Goal: Complete application form

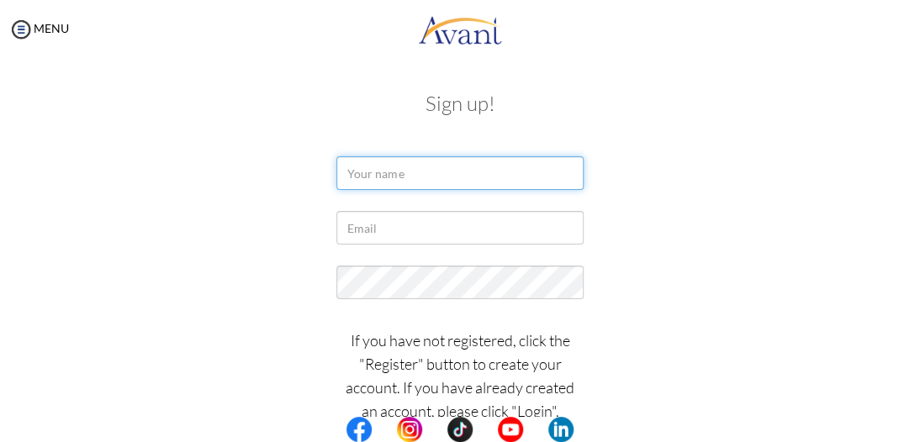
click at [441, 177] on input "text" at bounding box center [459, 173] width 246 height 34
type input "DORCAS TAKYIWAA ANSU"
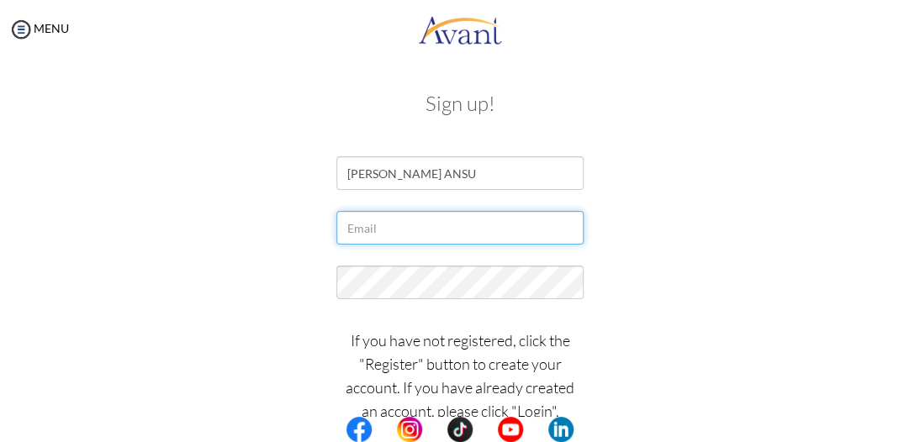
click at [485, 243] on input "text" at bounding box center [459, 228] width 246 height 34
type input "[EMAIL_ADDRESS][DOMAIN_NAME]"
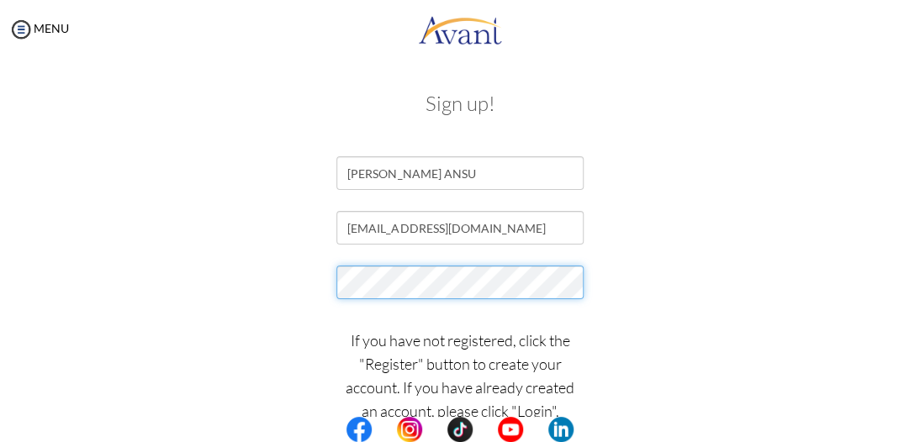
scroll to position [24, 0]
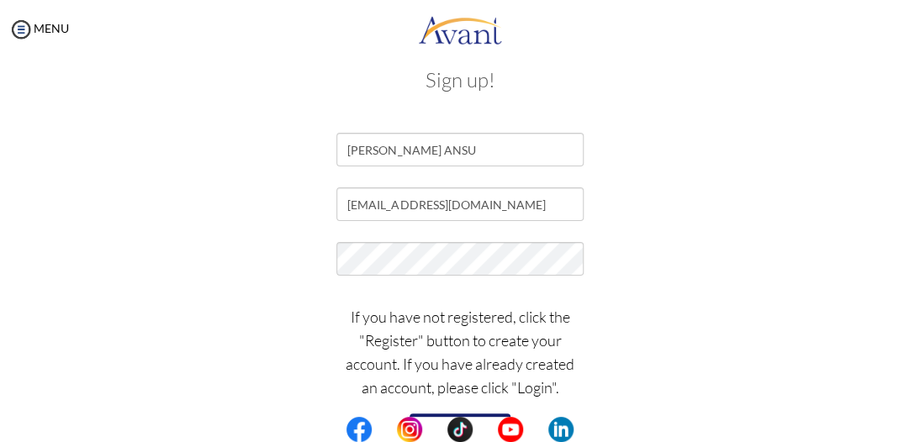
click at [476, 415] on button "Register" at bounding box center [460, 427] width 101 height 27
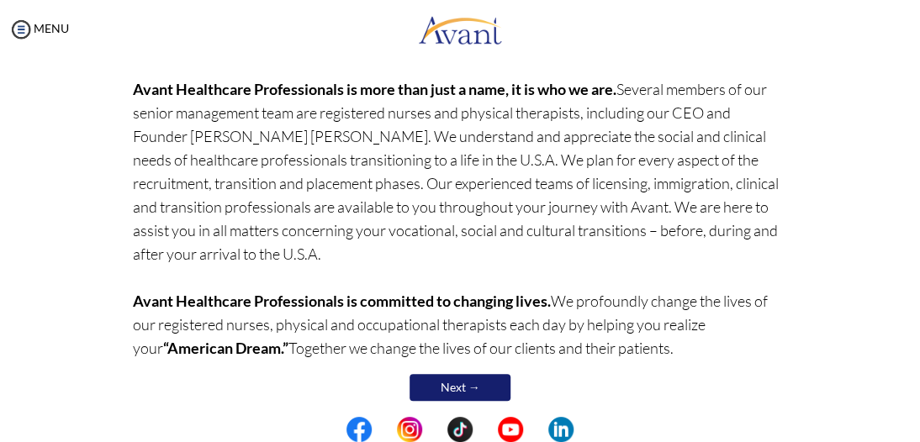
scroll to position [307, 0]
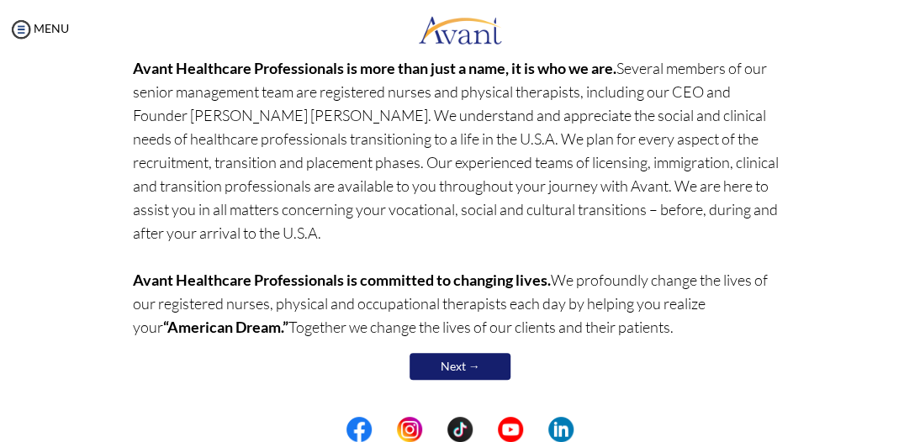
click at [475, 367] on link "Next →" at bounding box center [460, 366] width 101 height 27
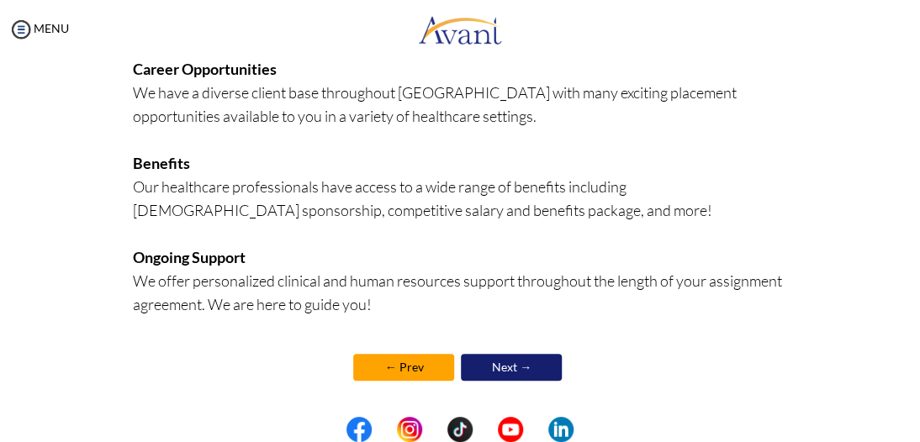
scroll to position [526, 0]
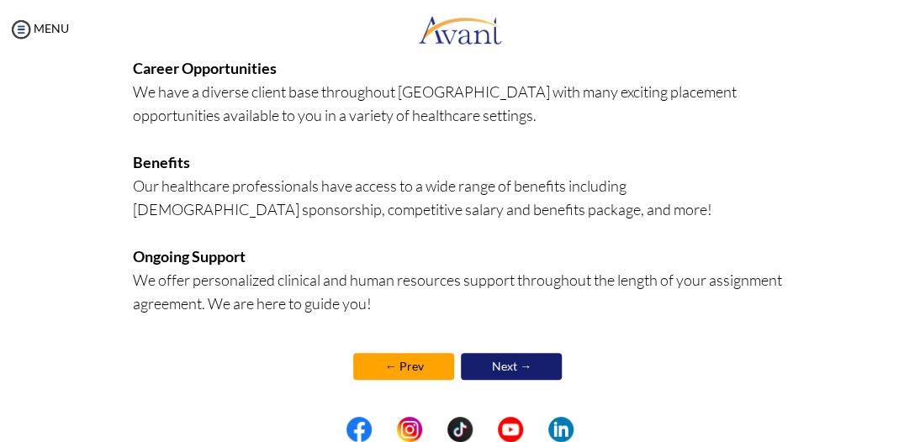
click at [500, 371] on link "Next →" at bounding box center [511, 366] width 101 height 27
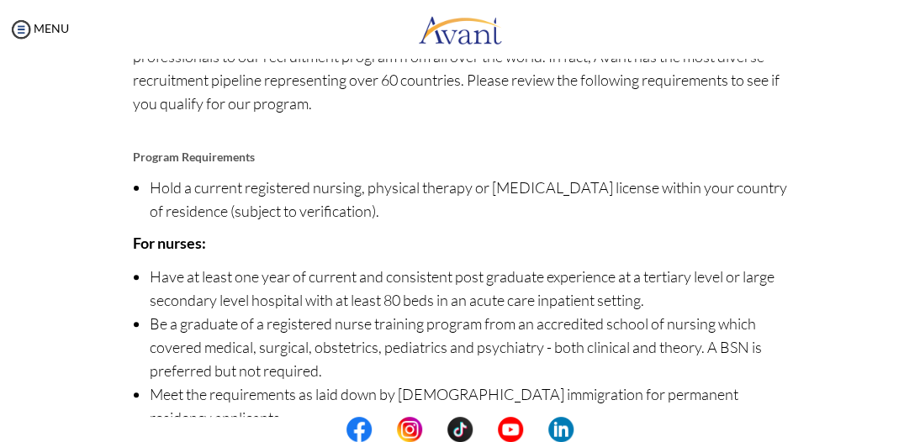
scroll to position [151, 0]
click at [454, 286] on li "Have at least one year of current and consistent post graduate experience at a …" at bounding box center [469, 287] width 638 height 47
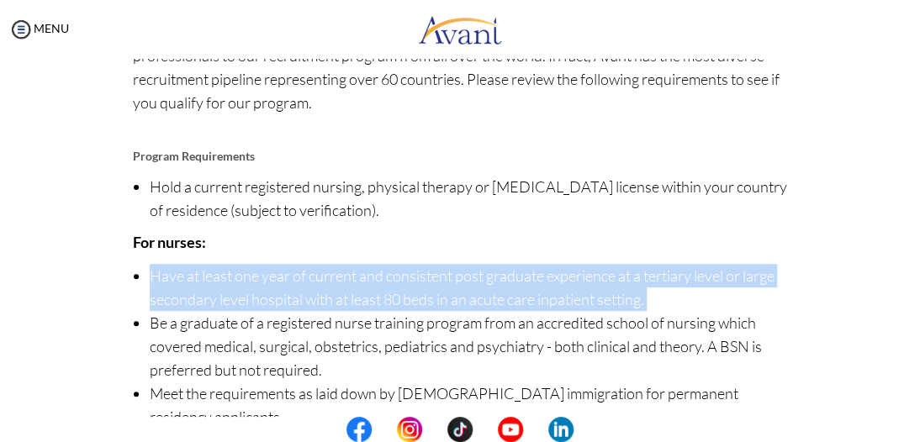
click at [454, 286] on li "Have at least one year of current and consistent post graduate experience at a …" at bounding box center [469, 287] width 638 height 47
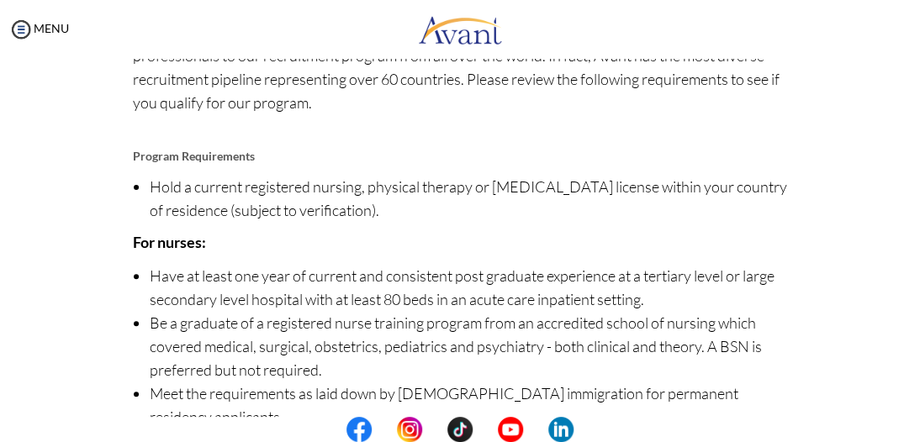
click at [474, 251] on p "For nurses:" at bounding box center [460, 242] width 654 height 24
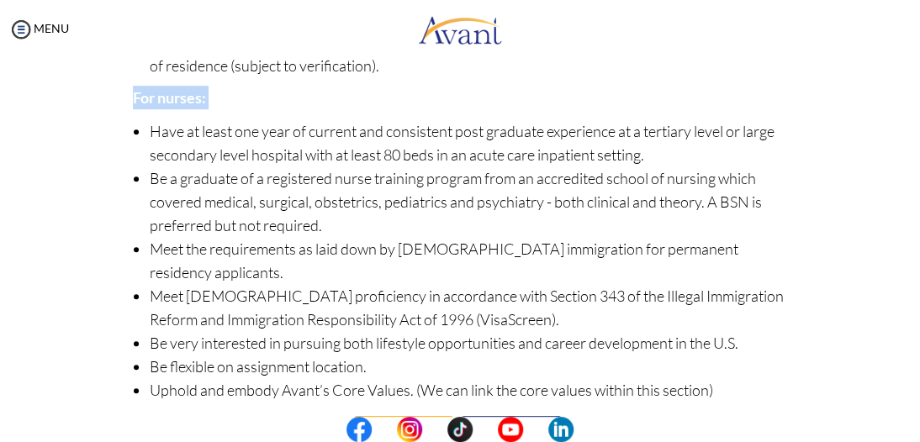
scroll to position [297, 0]
click at [474, 250] on li "Meet the requirements as laid down by [DEMOGRAPHIC_DATA] immigration for perman…" at bounding box center [469, 259] width 638 height 47
click at [472, 246] on li "Meet the requirements as laid down by [DEMOGRAPHIC_DATA] immigration for perman…" at bounding box center [469, 259] width 638 height 47
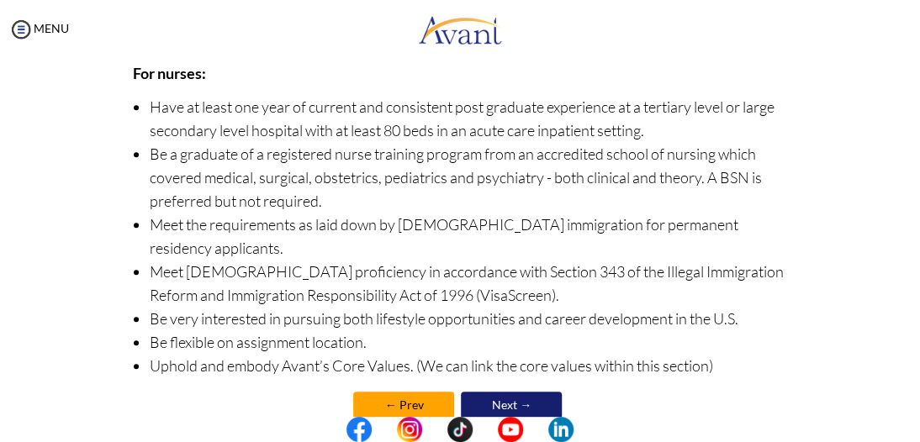
scroll to position [336, 0]
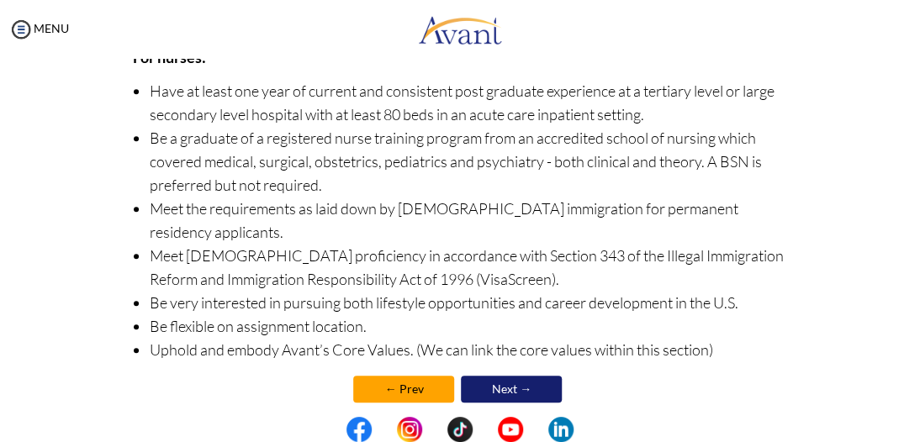
click at [495, 376] on link "Next →" at bounding box center [511, 389] width 101 height 27
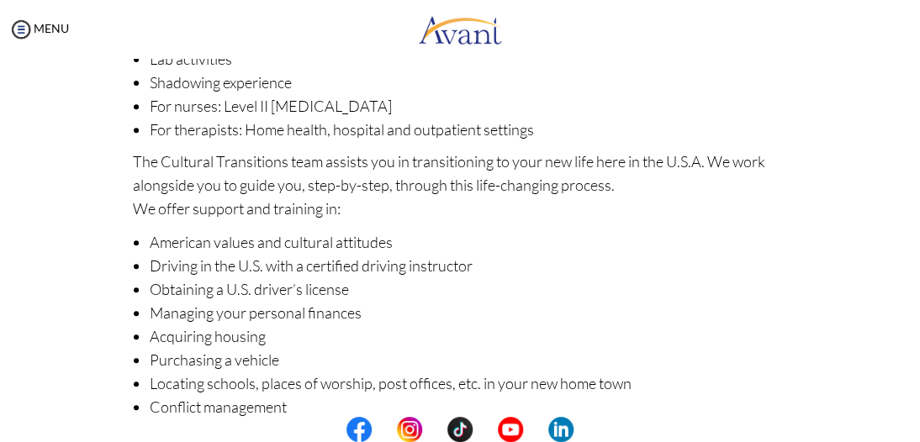
scroll to position [357, 0]
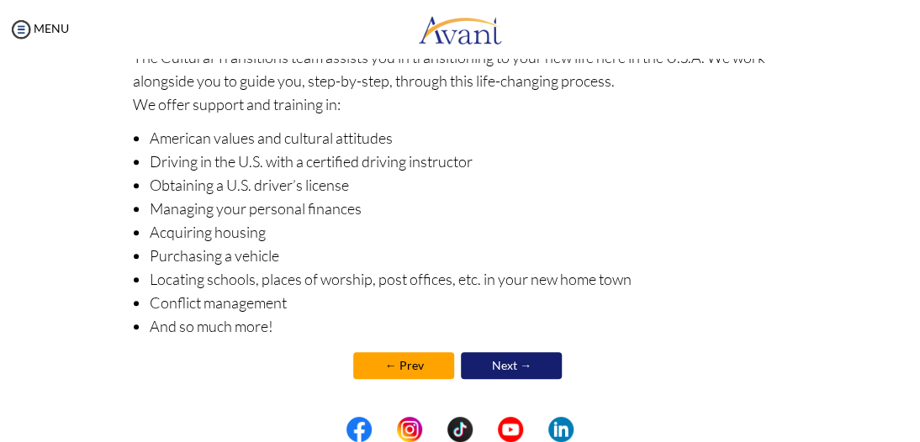
click at [501, 360] on link "Next →" at bounding box center [511, 365] width 101 height 27
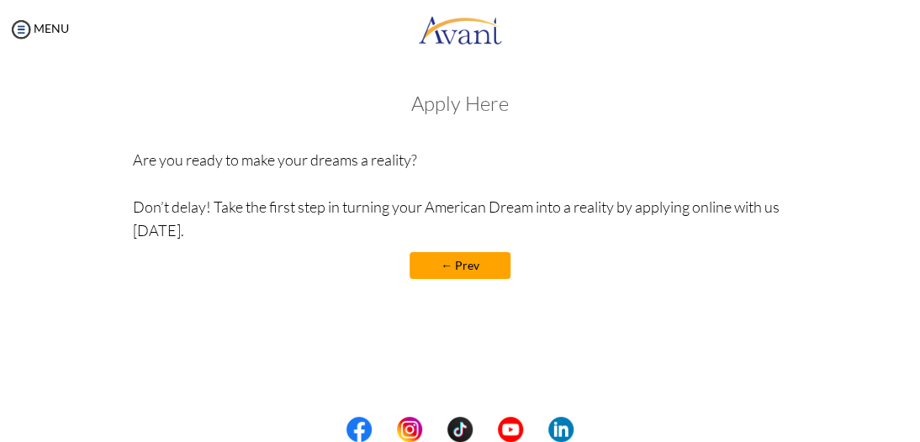
click at [484, 272] on link "← Prev" at bounding box center [460, 265] width 101 height 27
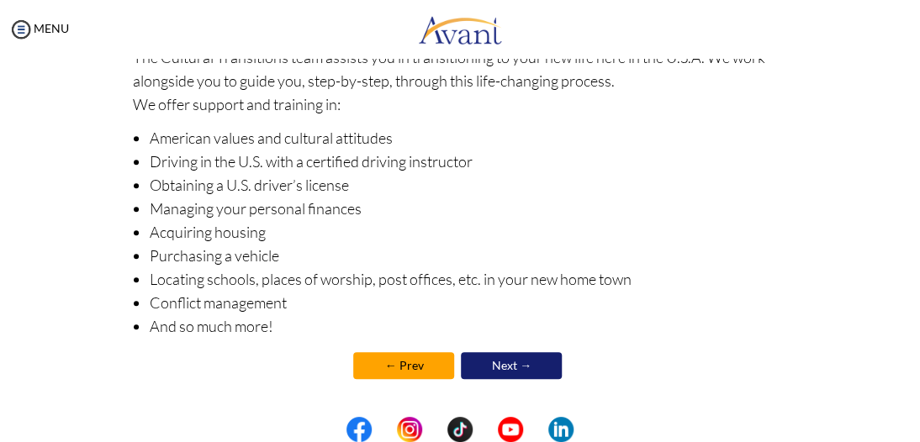
click at [503, 375] on link "Next →" at bounding box center [511, 365] width 101 height 27
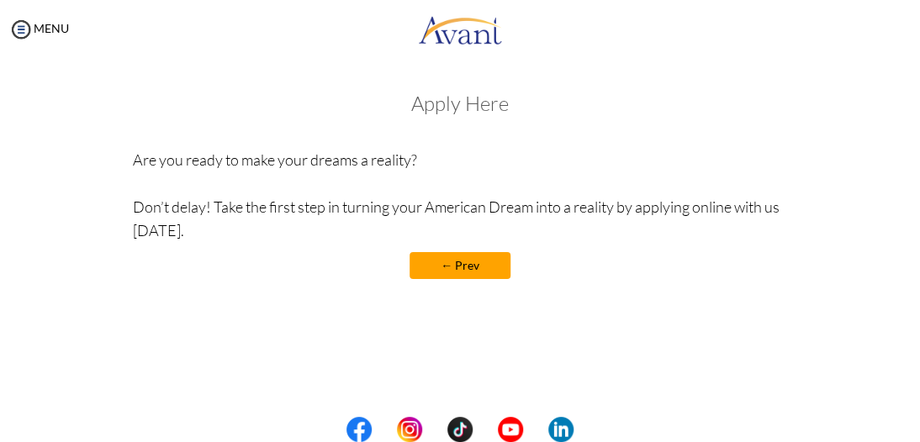
click at [453, 105] on h3 "Apply Here" at bounding box center [460, 104] width 654 height 22
click at [482, 105] on h3 "Apply Here" at bounding box center [460, 104] width 654 height 22
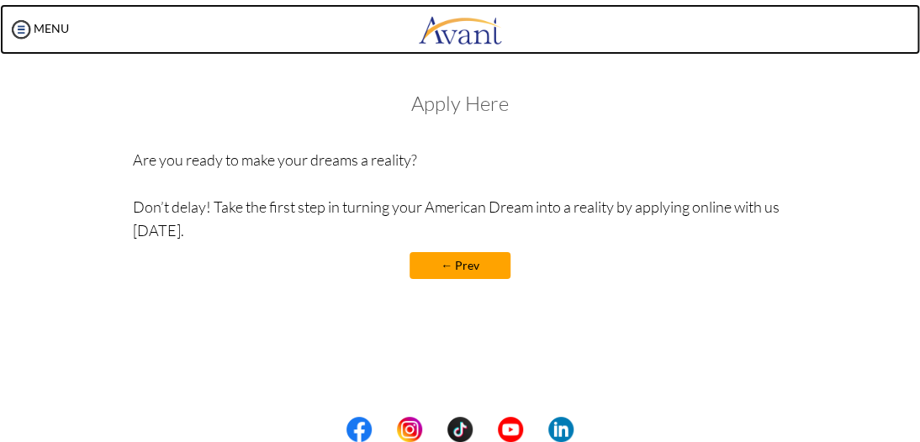
click at [461, 32] on img at bounding box center [460, 29] width 84 height 50
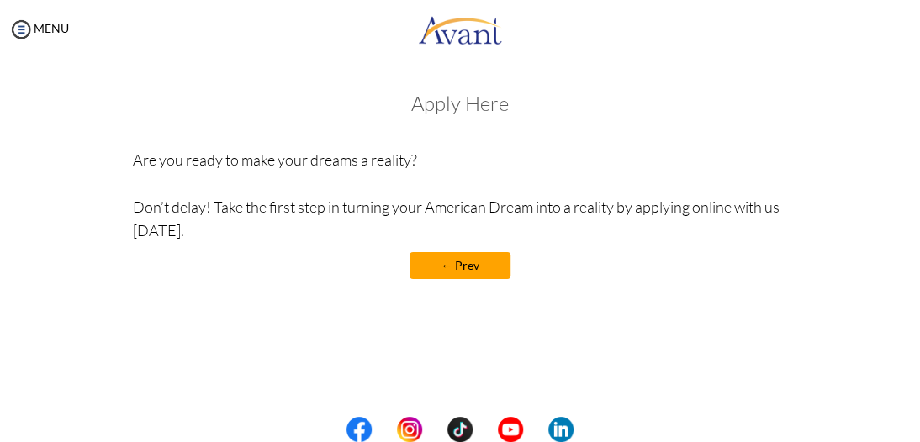
click at [367, 159] on p "Are you ready to make your dreams a reality? Don’t delay! Take the first step i…" at bounding box center [460, 195] width 654 height 94
click at [15, 27] on img at bounding box center [20, 29] width 25 height 25
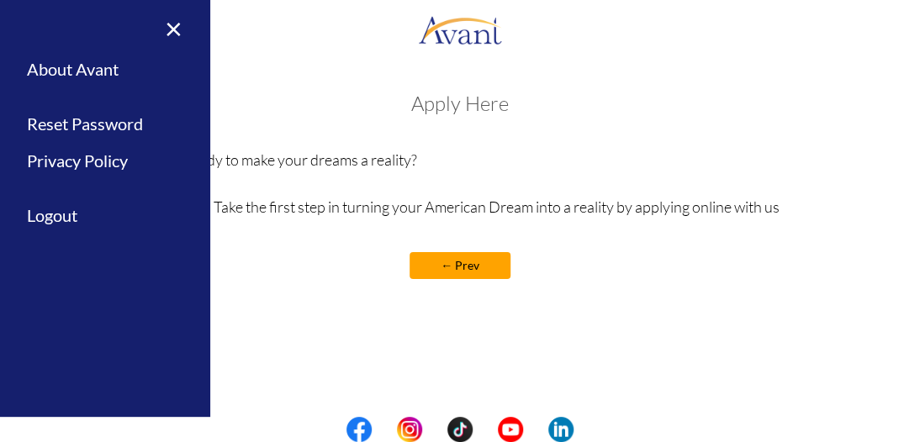
click at [485, 263] on link "← Prev" at bounding box center [460, 265] width 101 height 27
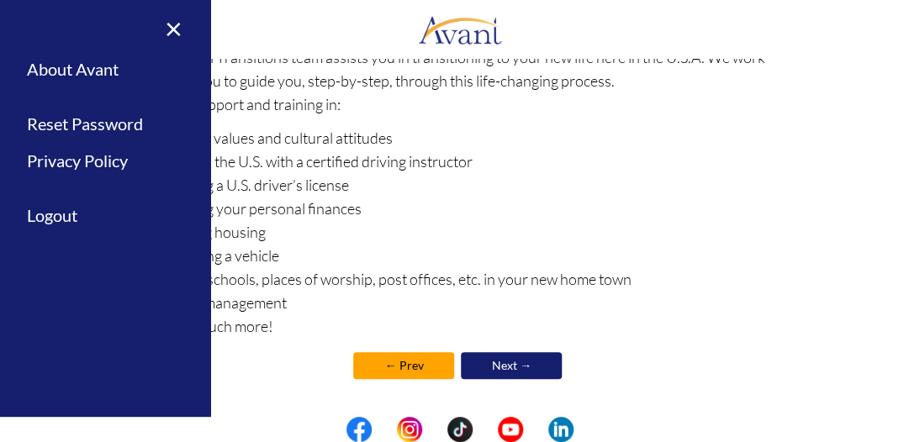
click at [403, 356] on link "← Prev" at bounding box center [403, 365] width 101 height 27
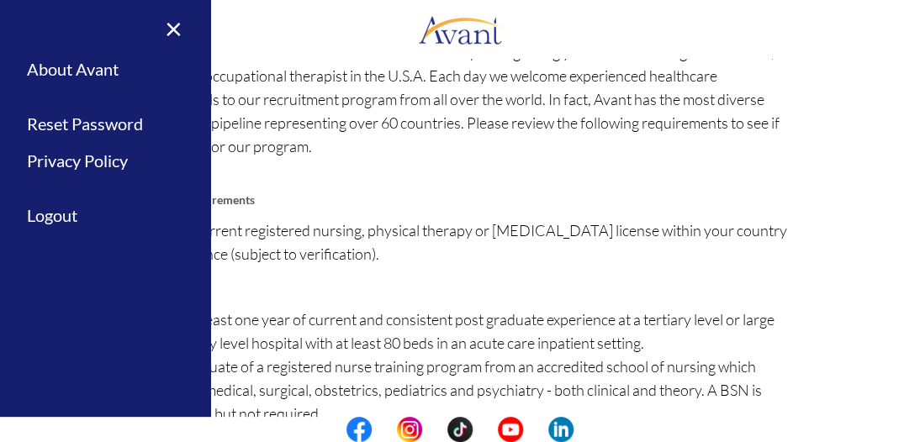
scroll to position [336, 0]
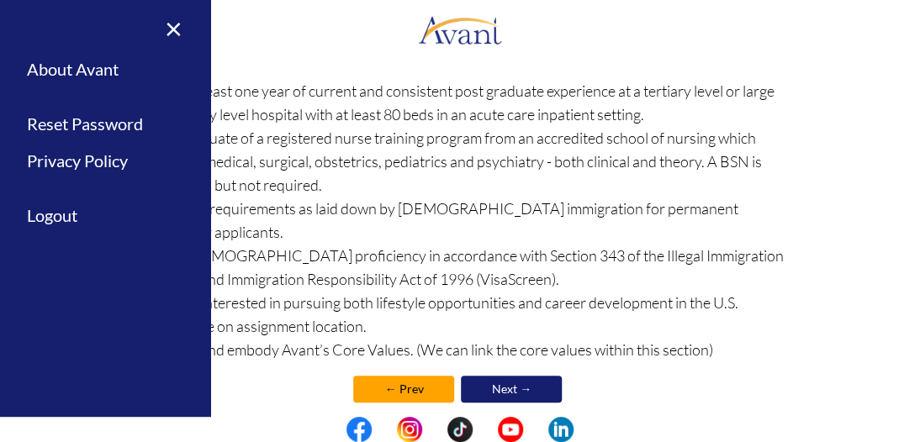
click at [397, 376] on link "← Prev" at bounding box center [403, 389] width 101 height 27
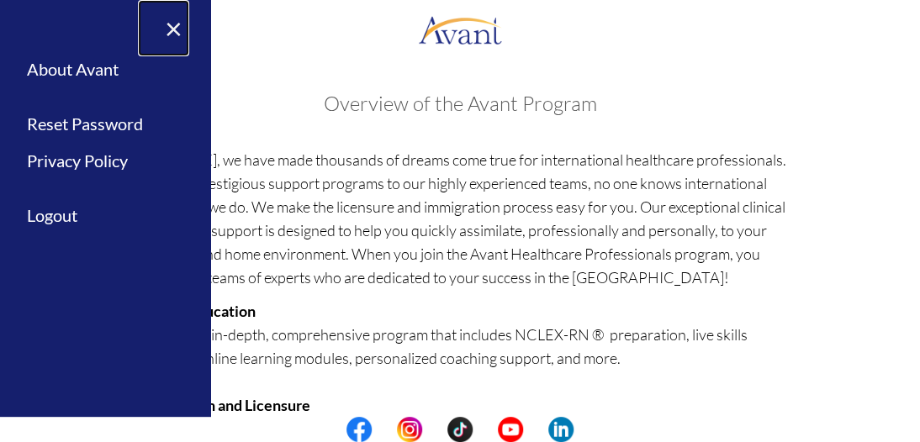
click at [178, 24] on link "×" at bounding box center [163, 28] width 51 height 56
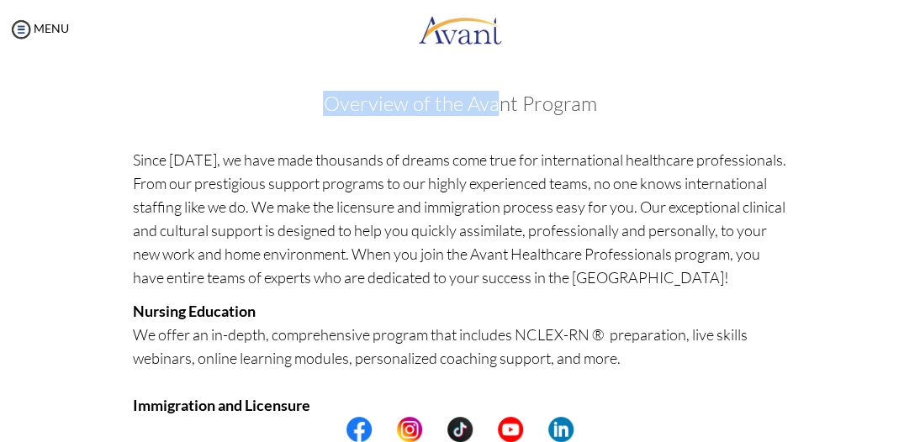
drag, startPoint x: 495, startPoint y: 75, endPoint x: 0, endPoint y: 115, distance: 497.1
click at [0, 115] on div "My Status What is the next step? We would like you to watch the introductory vi…" at bounding box center [460, 280] width 920 height 442
click at [19, 28] on img at bounding box center [20, 29] width 25 height 25
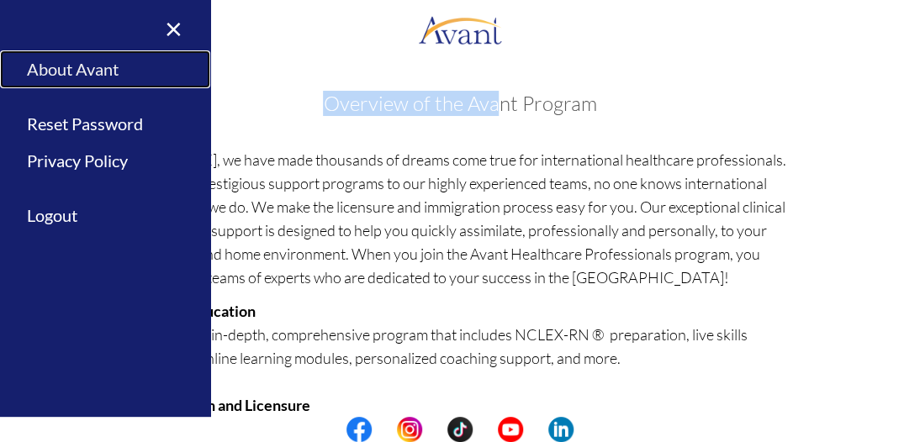
click at [44, 68] on link "About Avant" at bounding box center [105, 69] width 210 height 38
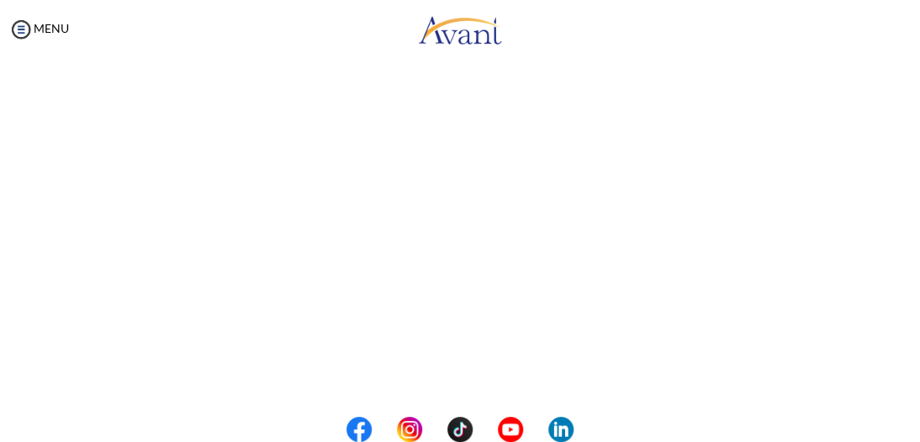
scroll to position [0, 0]
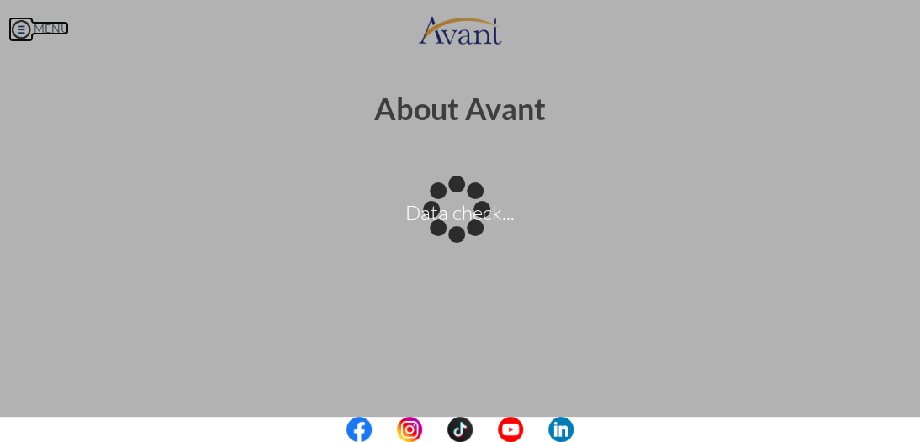
click at [19, 26] on body "Data check... Maintenance break. Please come back in 2 hours. MENU My Status Wh…" at bounding box center [460, 221] width 920 height 442
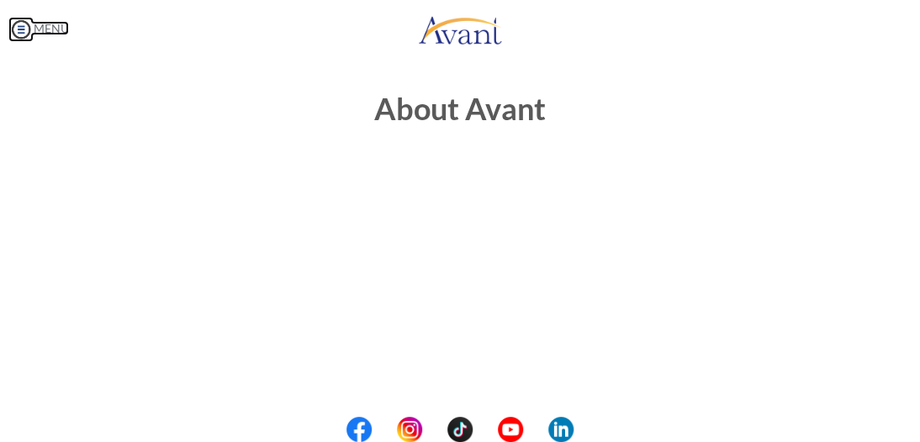
click at [19, 26] on img at bounding box center [20, 29] width 25 height 25
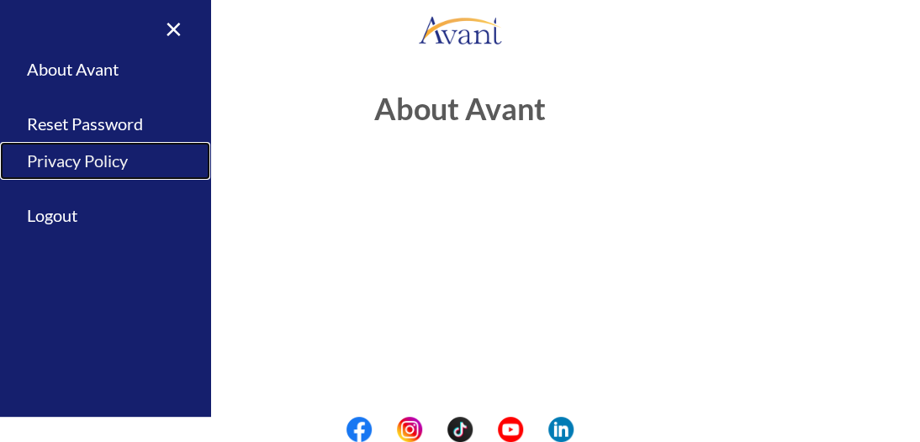
click at [101, 163] on link "Privacy Policy" at bounding box center [105, 161] width 210 height 38
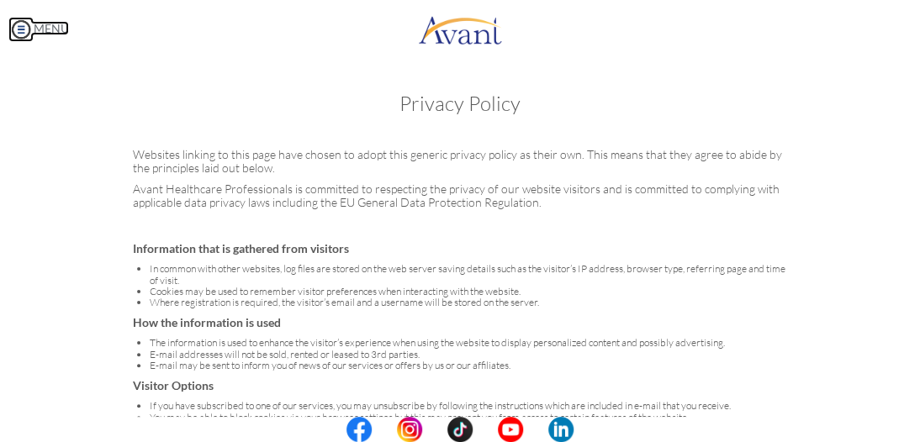
click at [17, 27] on img at bounding box center [20, 29] width 25 height 25
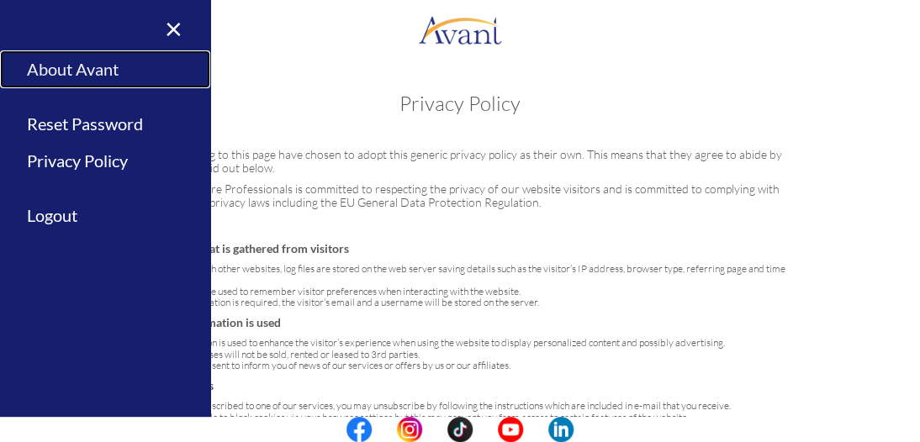
click at [64, 61] on link "About Avant" at bounding box center [105, 69] width 210 height 38
